Goal: Information Seeking & Learning: Learn about a topic

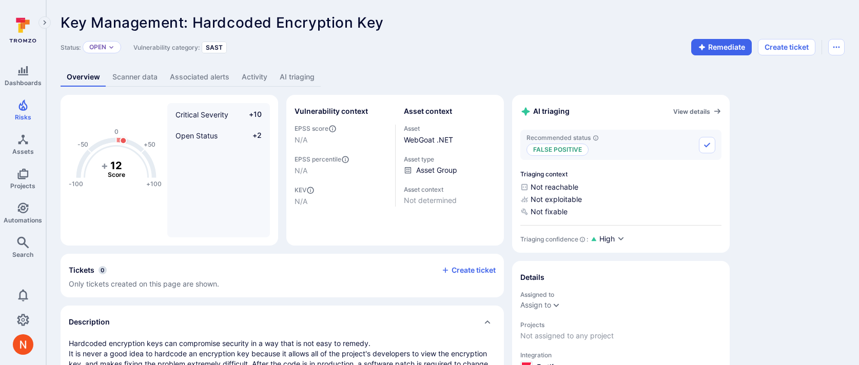
click at [205, 76] on link "Associated alerts" at bounding box center [200, 77] width 72 height 19
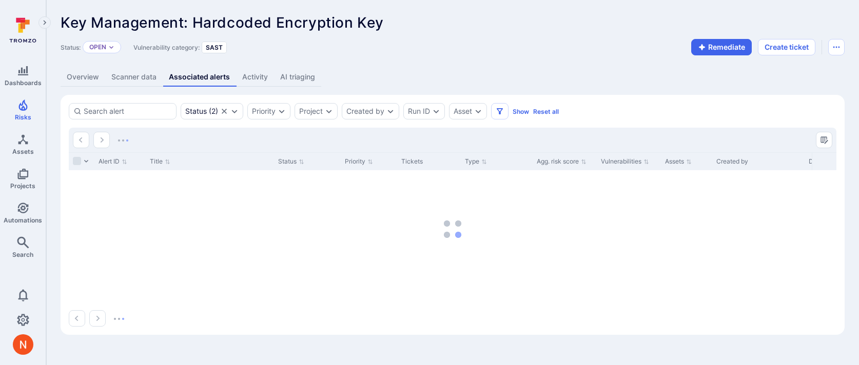
click at [134, 76] on link "Scanner data" at bounding box center [133, 77] width 57 height 19
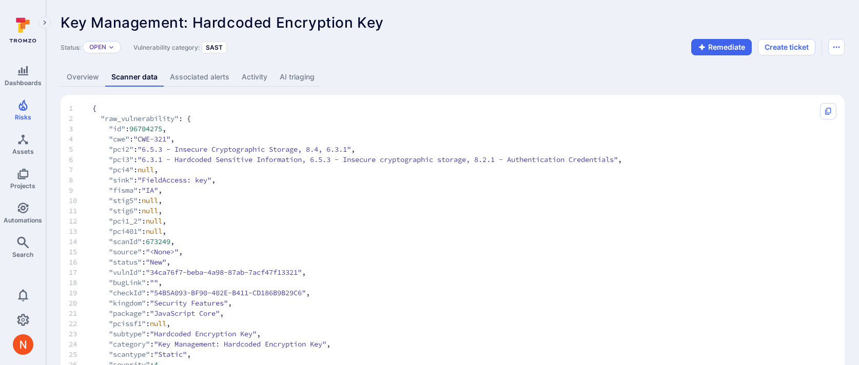
click at [91, 84] on link "Overview" at bounding box center [83, 77] width 45 height 19
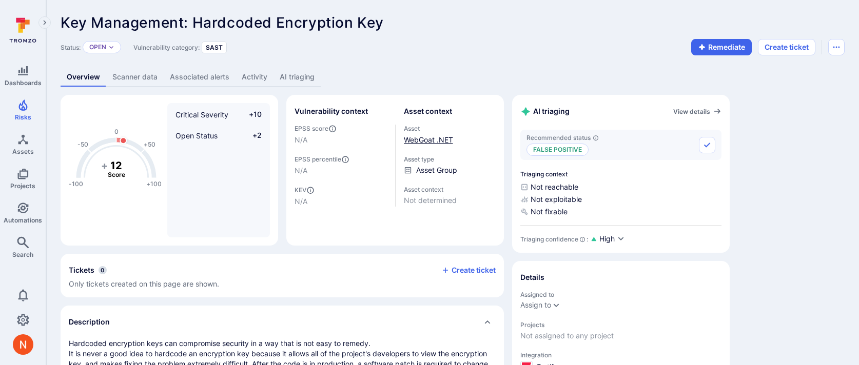
click at [440, 138] on link "WebGoat .NET" at bounding box center [428, 139] width 49 height 9
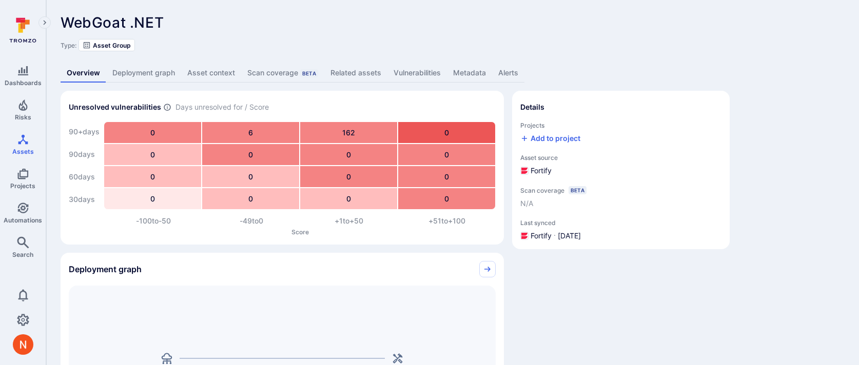
click at [469, 71] on link "Metadata" at bounding box center [469, 73] width 45 height 19
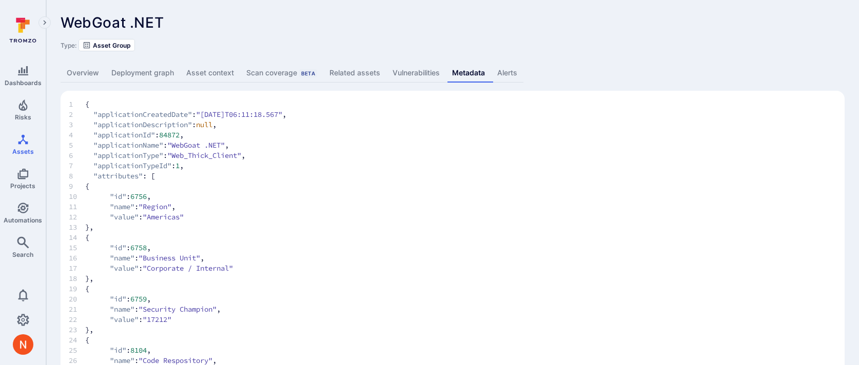
click at [100, 74] on link "Overview" at bounding box center [83, 73] width 45 height 19
click at [86, 72] on link "Overview" at bounding box center [83, 73] width 45 height 19
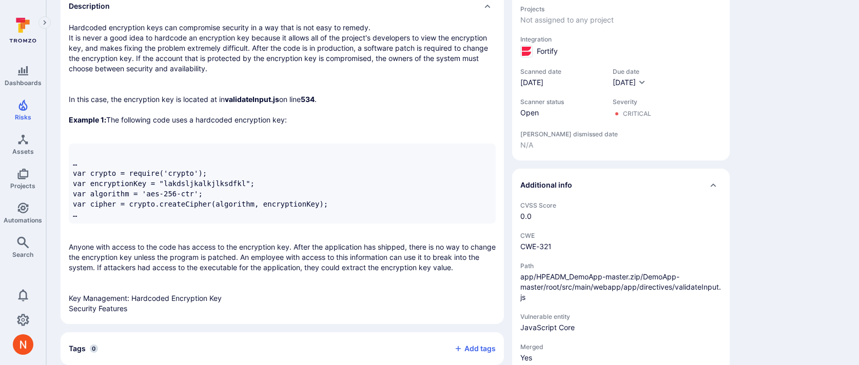
scroll to position [317, 0]
drag, startPoint x: 644, startPoint y: 275, endPoint x: 556, endPoint y: 291, distance: 89.8
click at [556, 291] on span "app/HPEADM_DemoApp-master.zip/DemoApp-master/root/src/main/webapp/app/directive…" at bounding box center [620, 286] width 201 height 31
copy span "DemoApp-master/root/src/main/webapp/app/directives/validateInput.js"
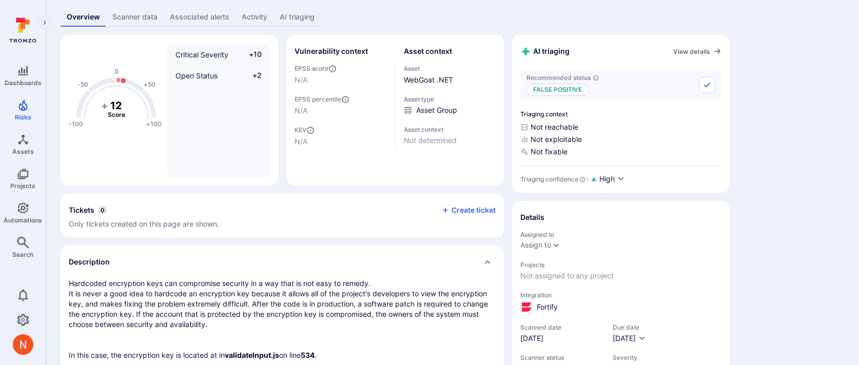
scroll to position [0, 0]
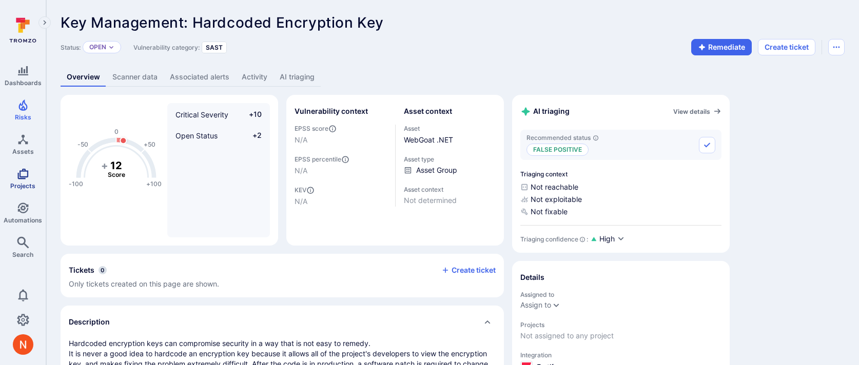
click at [21, 172] on icon "Projects" at bounding box center [23, 174] width 12 height 12
click at [424, 137] on link "WebGoat .NET" at bounding box center [428, 139] width 49 height 9
click at [425, 134] on div "WebGoat .NET" at bounding box center [450, 139] width 92 height 11
click at [425, 138] on link "WebGoat .NET" at bounding box center [428, 139] width 49 height 9
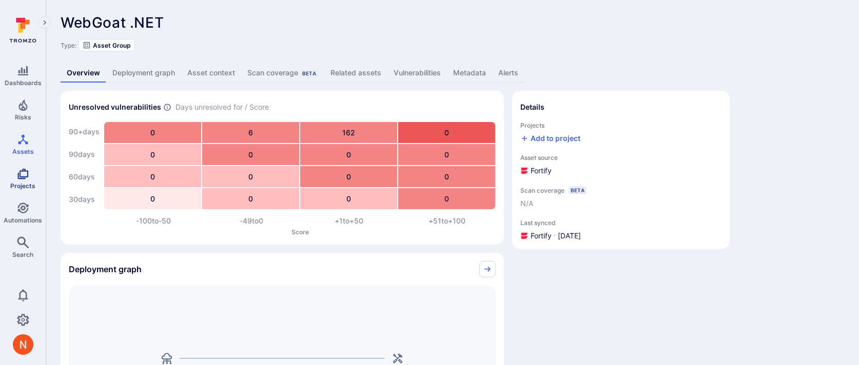
click at [28, 171] on icon "Projects" at bounding box center [23, 174] width 12 height 12
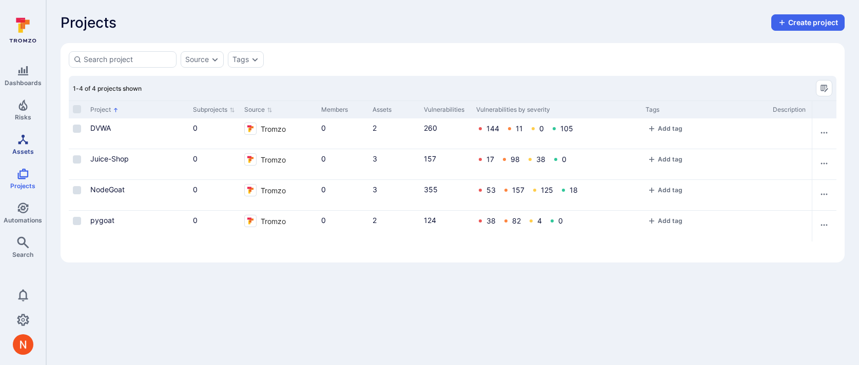
click at [19, 139] on icon "Assets" at bounding box center [23, 139] width 12 height 12
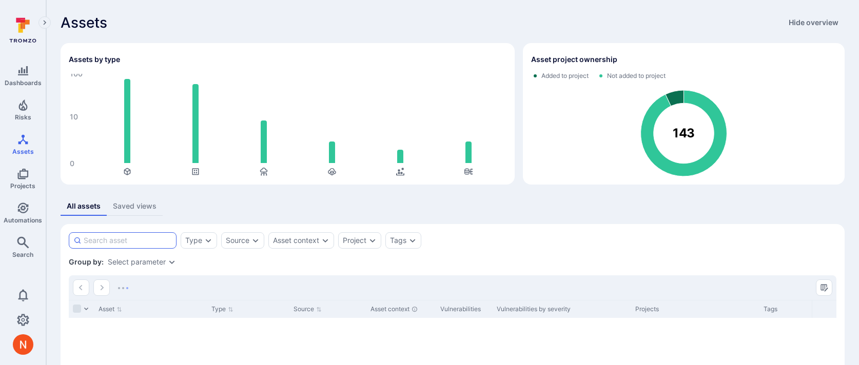
click at [148, 240] on input at bounding box center [128, 241] width 88 height 10
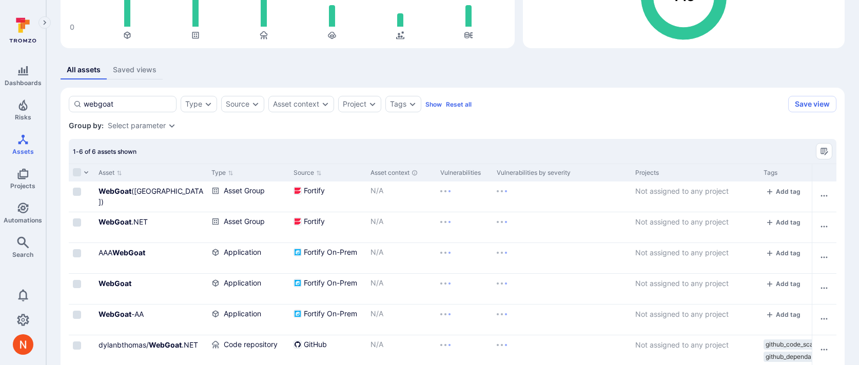
scroll to position [160, 0]
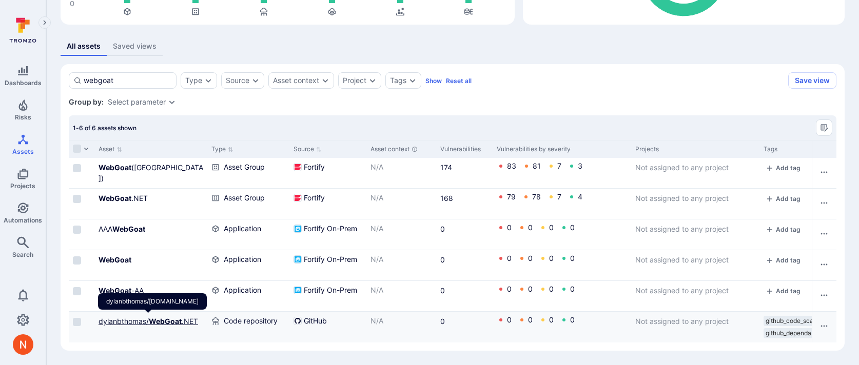
type input "webgoat"
click at [159, 319] on b "WebGoat" at bounding box center [165, 321] width 33 height 9
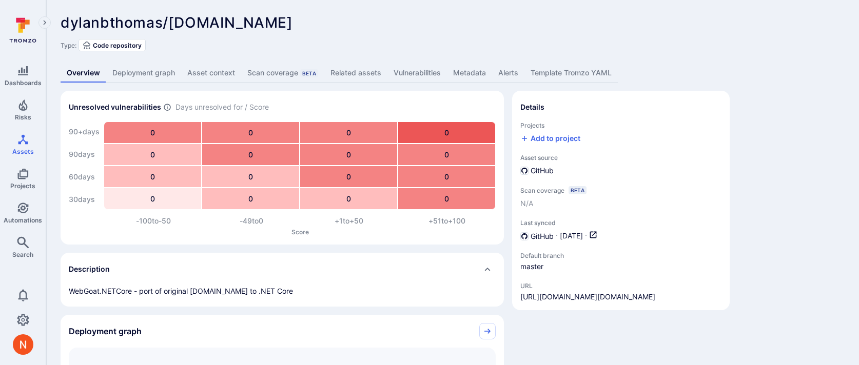
click at [410, 73] on link "Vulnerabilities" at bounding box center [417, 73] width 60 height 19
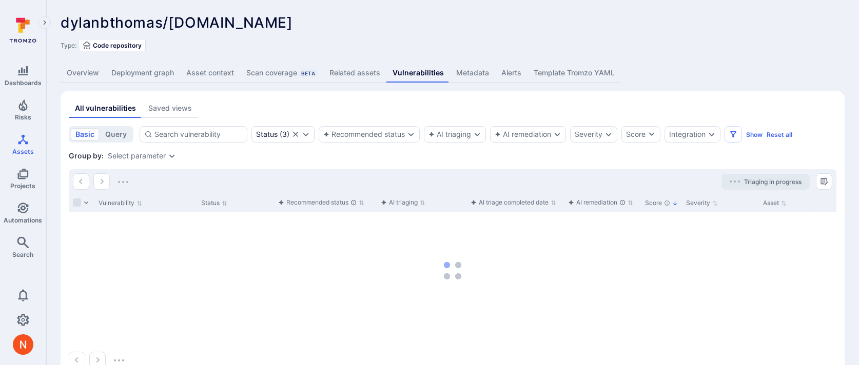
scroll to position [5, 0]
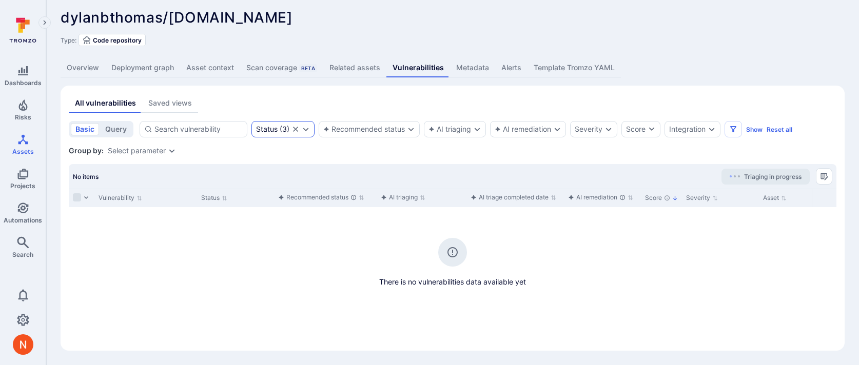
click at [291, 128] on icon "Clear selection" at bounding box center [295, 129] width 8 height 8
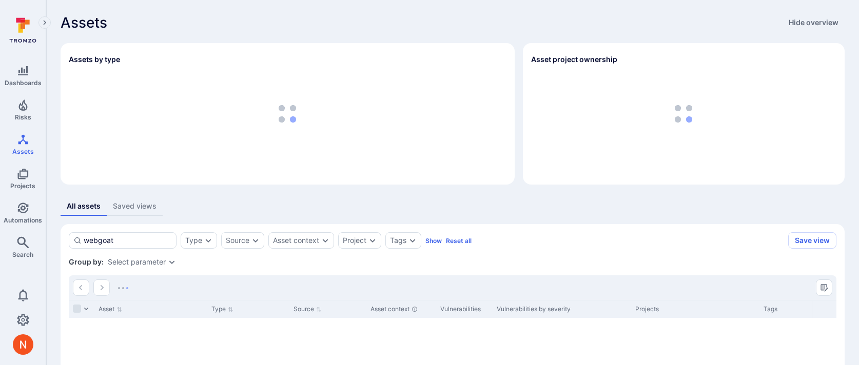
scroll to position [132, 0]
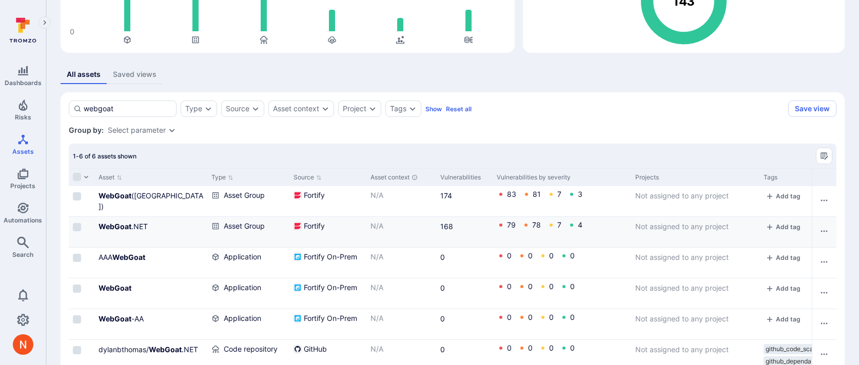
click at [132, 221] on div "WebGoat .NET" at bounding box center [151, 226] width 105 height 11
click at [132, 225] on link "WebGoat .NET" at bounding box center [123, 226] width 49 height 9
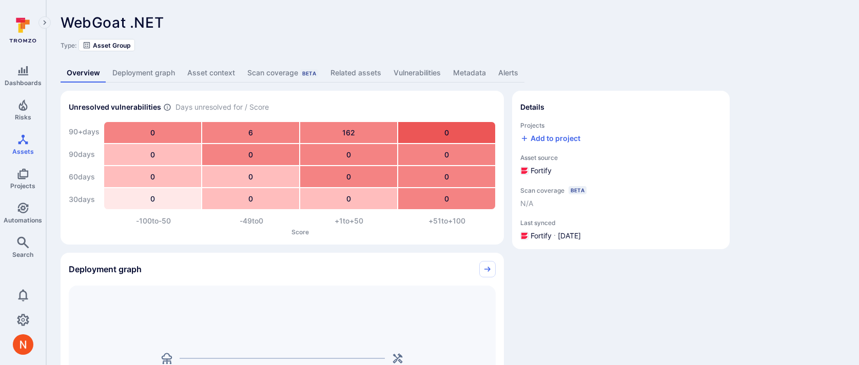
click at [464, 71] on link "Metadata" at bounding box center [469, 73] width 45 height 19
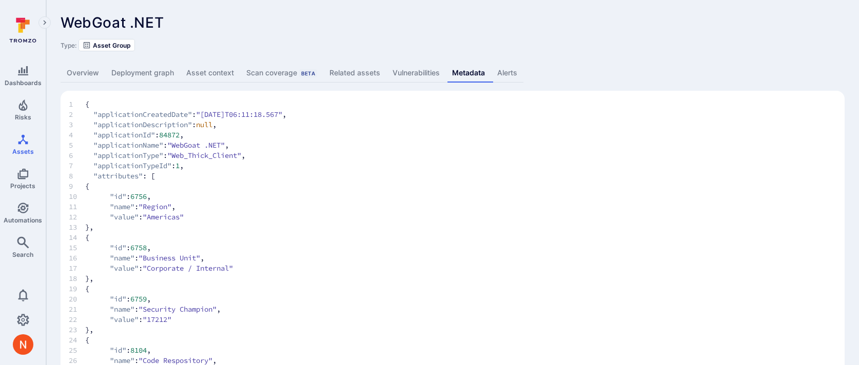
scroll to position [105, 0]
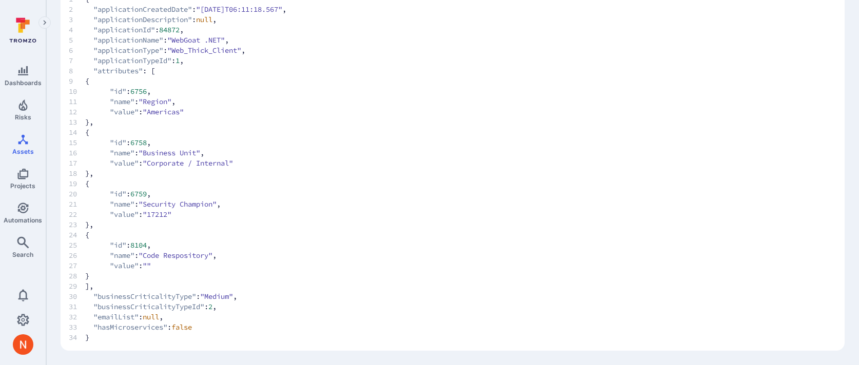
drag, startPoint x: 105, startPoint y: 235, endPoint x: 105, endPoint y: 259, distance: 23.6
click at [105, 259] on code "1 { 2 "applicationCreatedDate" : "2017-08-29T06:11:18.567" , 3 "applicationDesc…" at bounding box center [453, 168] width 768 height 349
click at [105, 259] on span at bounding box center [97, 255] width 25 height 10
drag, startPoint x: 105, startPoint y: 274, endPoint x: 103, endPoint y: 234, distance: 39.6
click at [103, 234] on code "1 { 2 "applicationCreatedDate" : "2017-08-29T06:11:18.567" , 3 "applicationDesc…" at bounding box center [453, 168] width 768 height 349
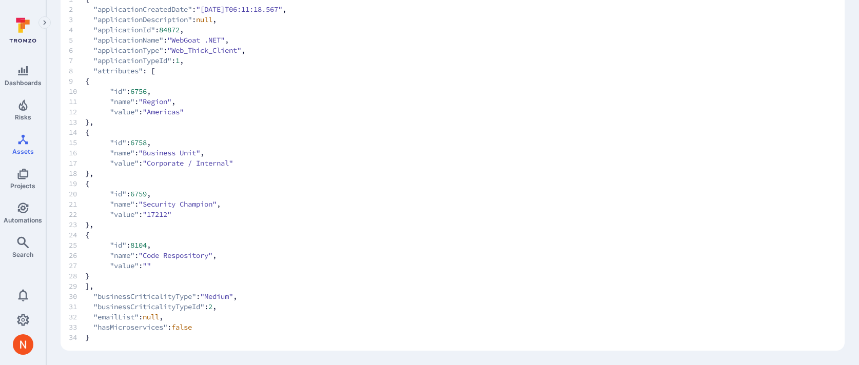
copy code "{ 25 "id" : 8104 , 26 "name" : "Code Respository" , 27 "value" : "" 28 }"
click at [375, 142] on span "15 "id" : 6758 ," at bounding box center [453, 143] width 768 height 10
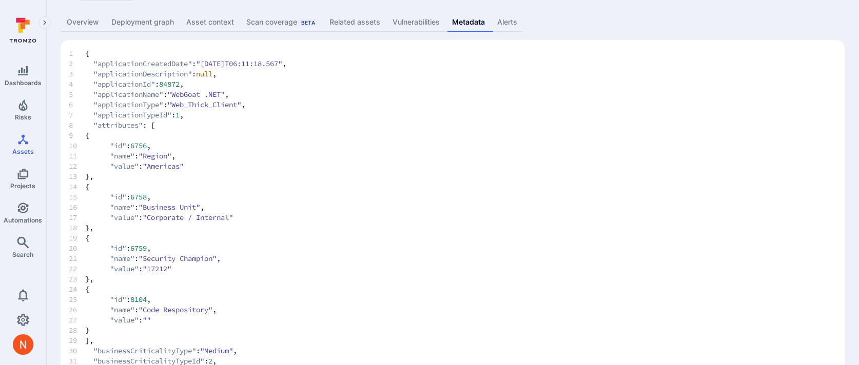
scroll to position [0, 0]
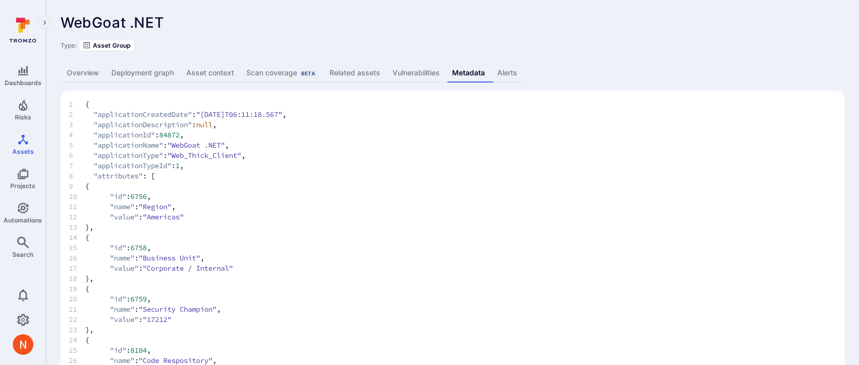
click at [403, 64] on link "Vulnerabilities" at bounding box center [416, 73] width 60 height 19
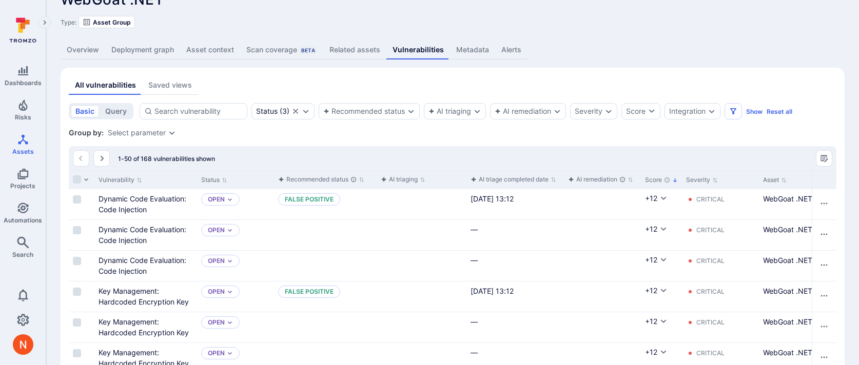
scroll to position [45, 0]
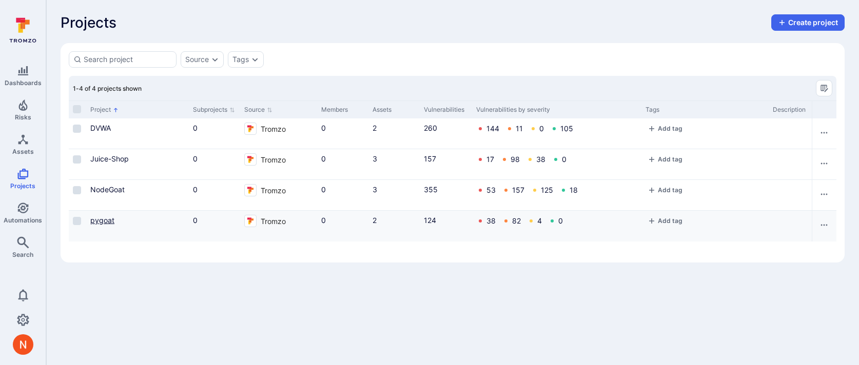
click at [97, 221] on link "pygoat" at bounding box center [102, 220] width 24 height 9
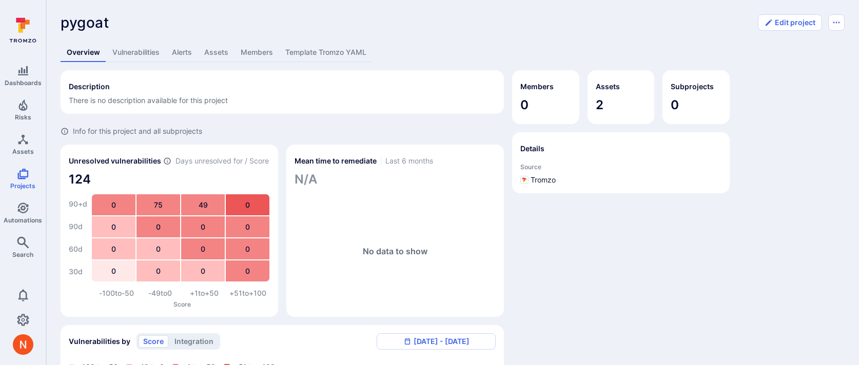
click at [213, 54] on link "Assets" at bounding box center [216, 52] width 36 height 19
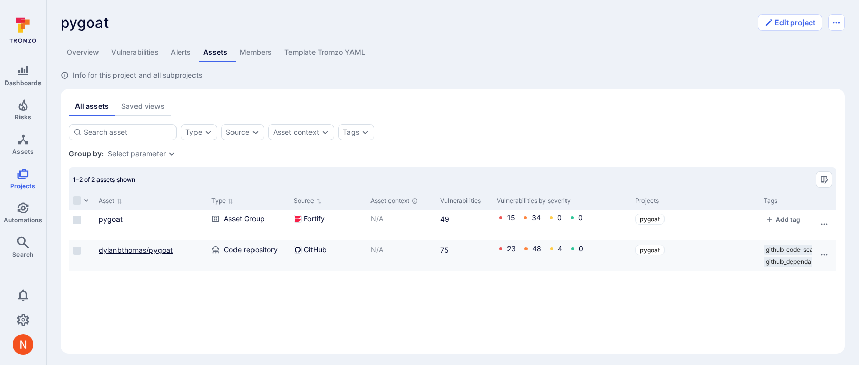
click at [136, 249] on link "dylanbthomas/pygoat" at bounding box center [136, 250] width 74 height 9
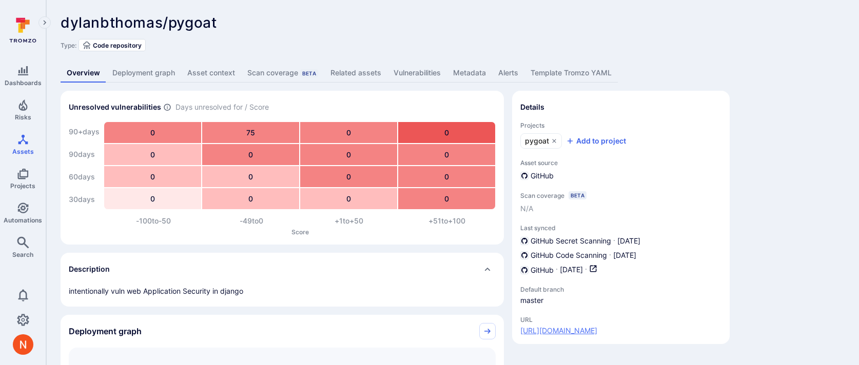
click at [551, 331] on link "[URL][DOMAIN_NAME]" at bounding box center [558, 331] width 77 height 10
click at [18, 111] on link "Risks" at bounding box center [23, 110] width 46 height 30
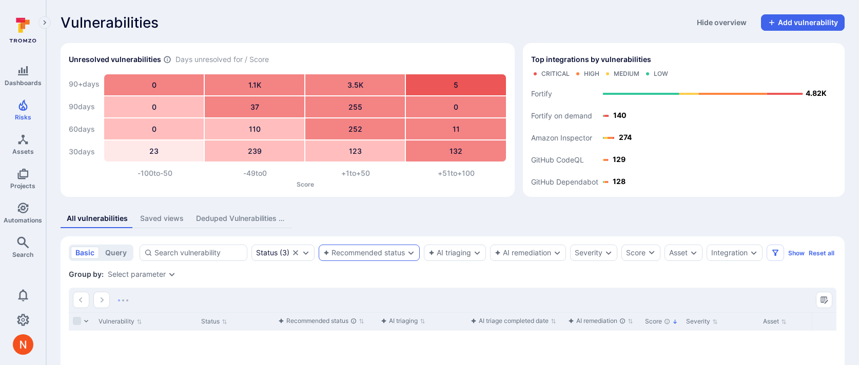
click at [376, 250] on div "Recommended status" at bounding box center [364, 253] width 82 height 8
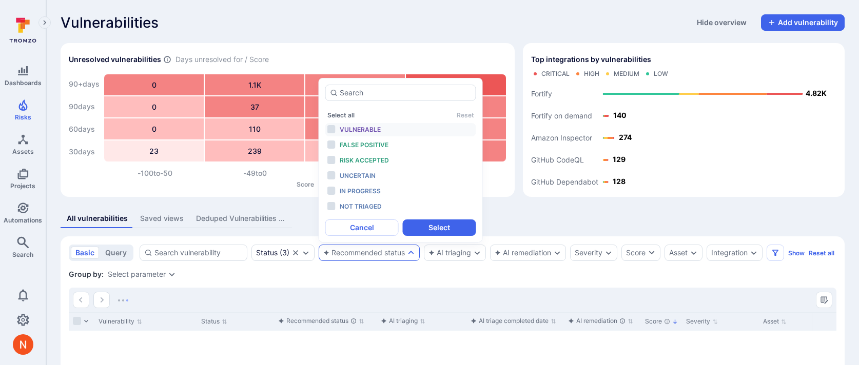
click at [379, 124] on div "Vulnerable" at bounding box center [382, 129] width 85 height 11
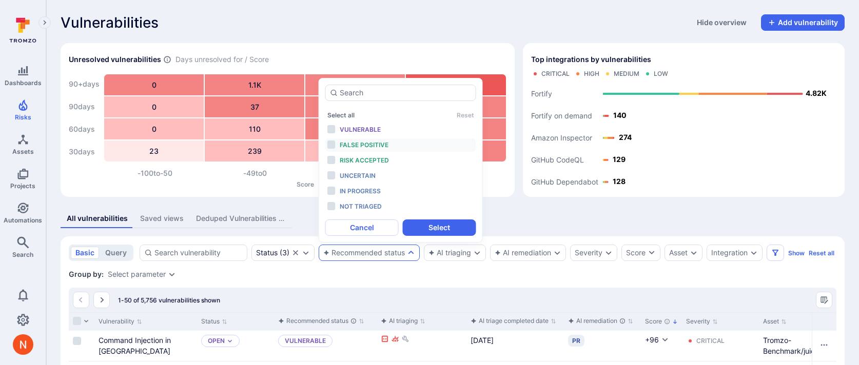
click at [378, 140] on div "False positive" at bounding box center [382, 145] width 85 height 11
click at [375, 129] on span "Vulnerable" at bounding box center [360, 130] width 41 height 8
click at [374, 155] on div "Risk accepted" at bounding box center [382, 160] width 85 height 11
click at [431, 226] on button "Select" at bounding box center [439, 228] width 73 height 16
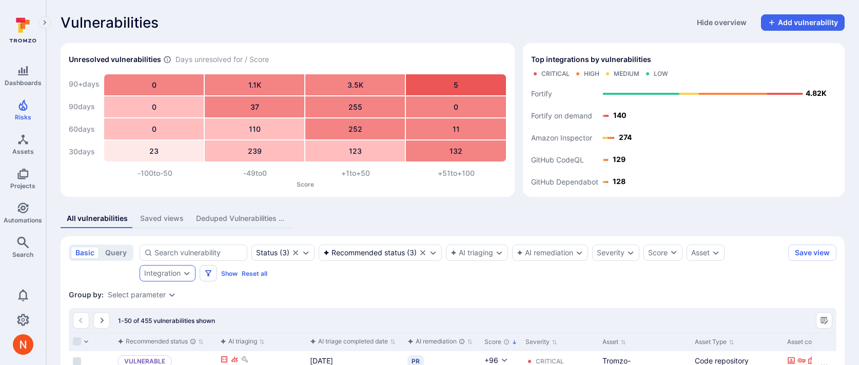
click at [154, 278] on div "Integration" at bounding box center [168, 273] width 56 height 16
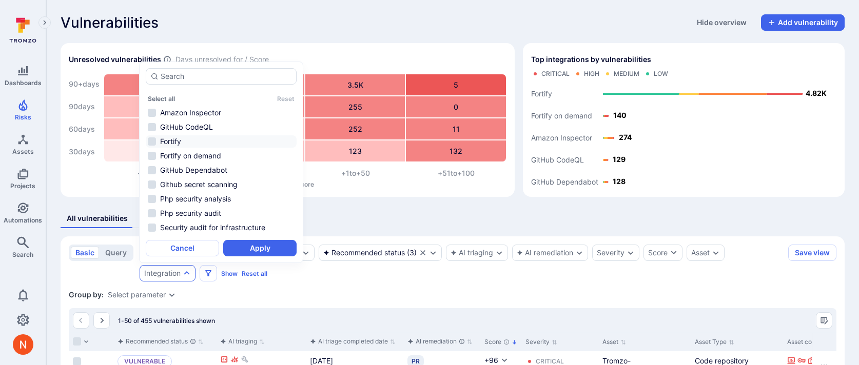
click at [204, 142] on li "Fortify" at bounding box center [221, 141] width 151 height 12
click at [204, 156] on li "Fortify on demand" at bounding box center [221, 156] width 151 height 12
click at [245, 245] on button "Apply" at bounding box center [259, 248] width 73 height 16
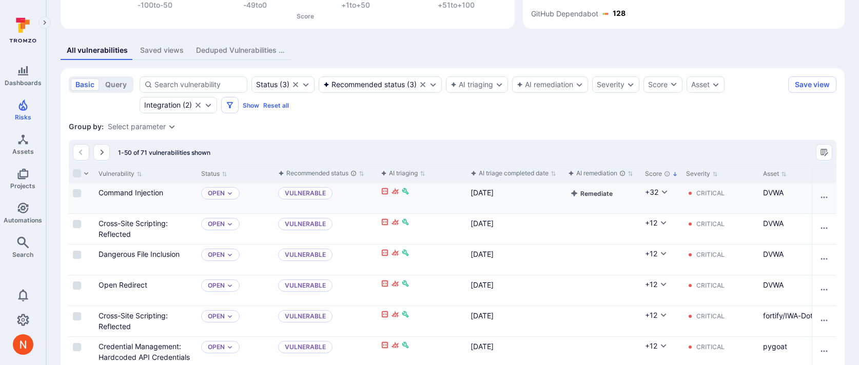
click at [588, 194] on button "Remediate" at bounding box center [591, 193] width 47 height 12
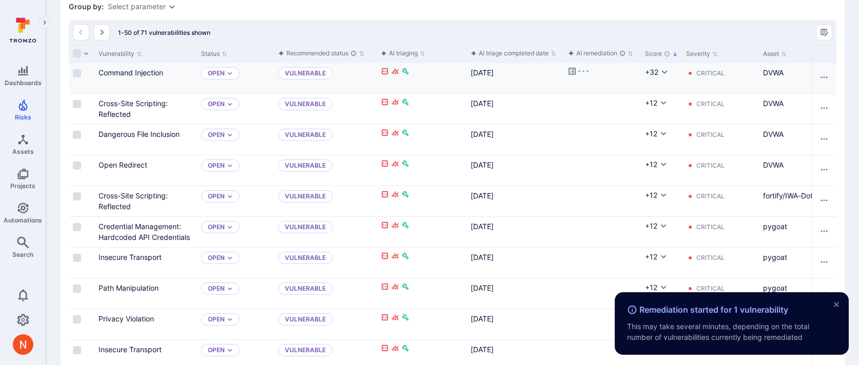
scroll to position [290, 0]
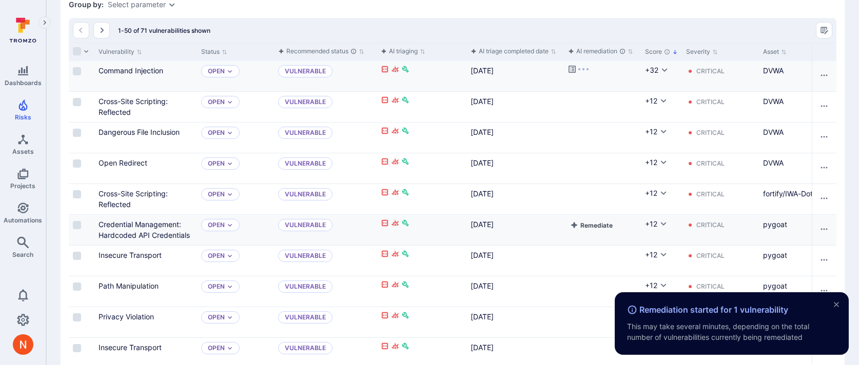
click at [589, 227] on button "Remediate" at bounding box center [591, 225] width 47 height 12
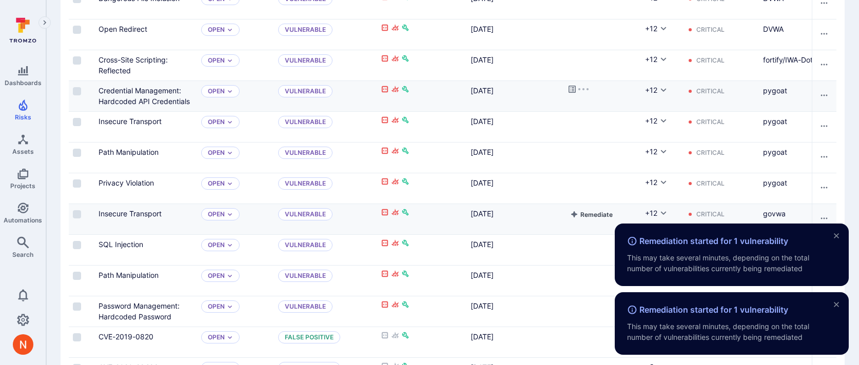
scroll to position [427, 0]
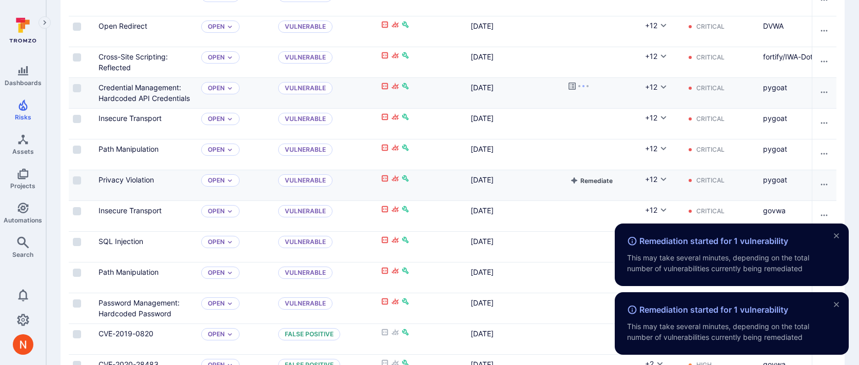
click at [590, 181] on button "Remediate" at bounding box center [591, 180] width 47 height 12
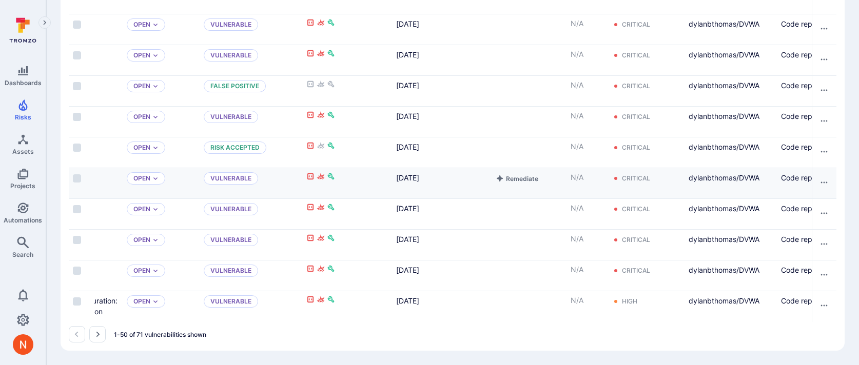
scroll to position [0, 0]
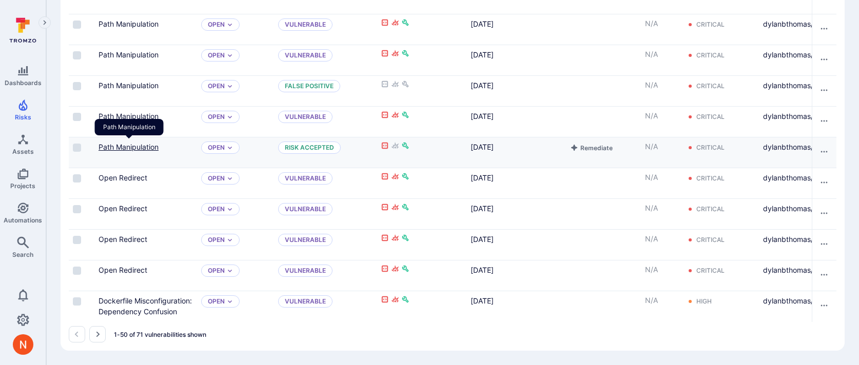
click at [153, 149] on link "Path Manipulation" at bounding box center [129, 147] width 60 height 9
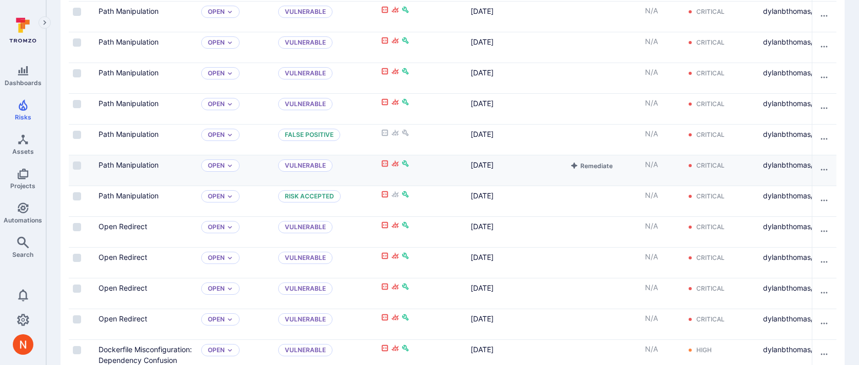
scroll to position [1516, 0]
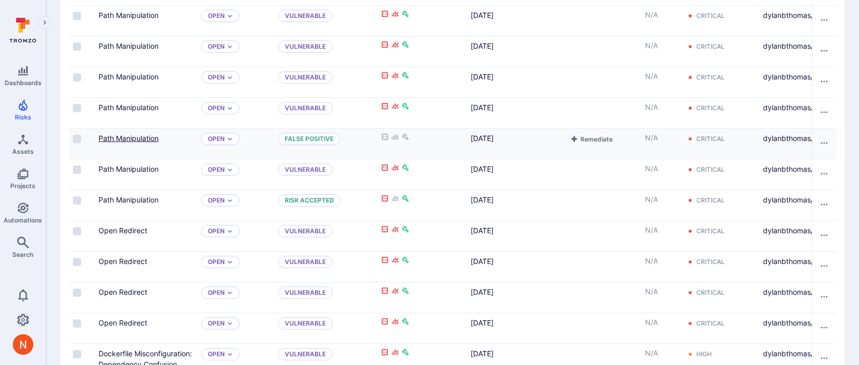
click at [140, 140] on link "Path Manipulation" at bounding box center [129, 138] width 60 height 9
click at [140, 171] on link "Path Manipulation" at bounding box center [129, 169] width 60 height 9
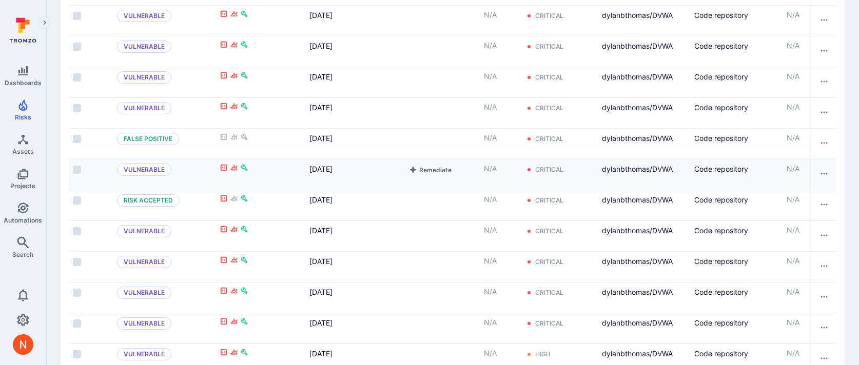
scroll to position [0, 166]
